Goal: Task Accomplishment & Management: Use online tool/utility

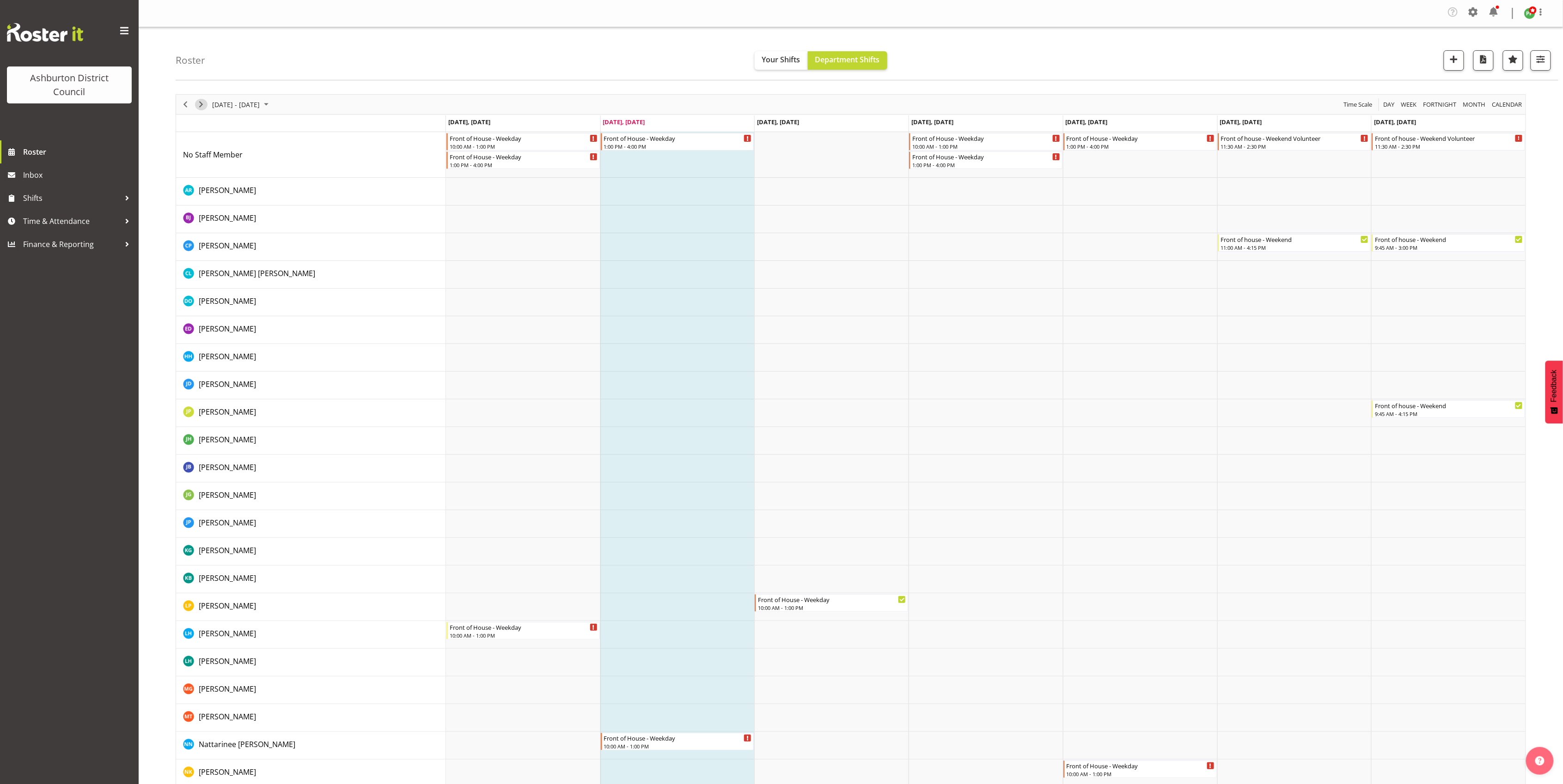
click at [201, 105] on span "Next" at bounding box center [201, 105] width 11 height 12
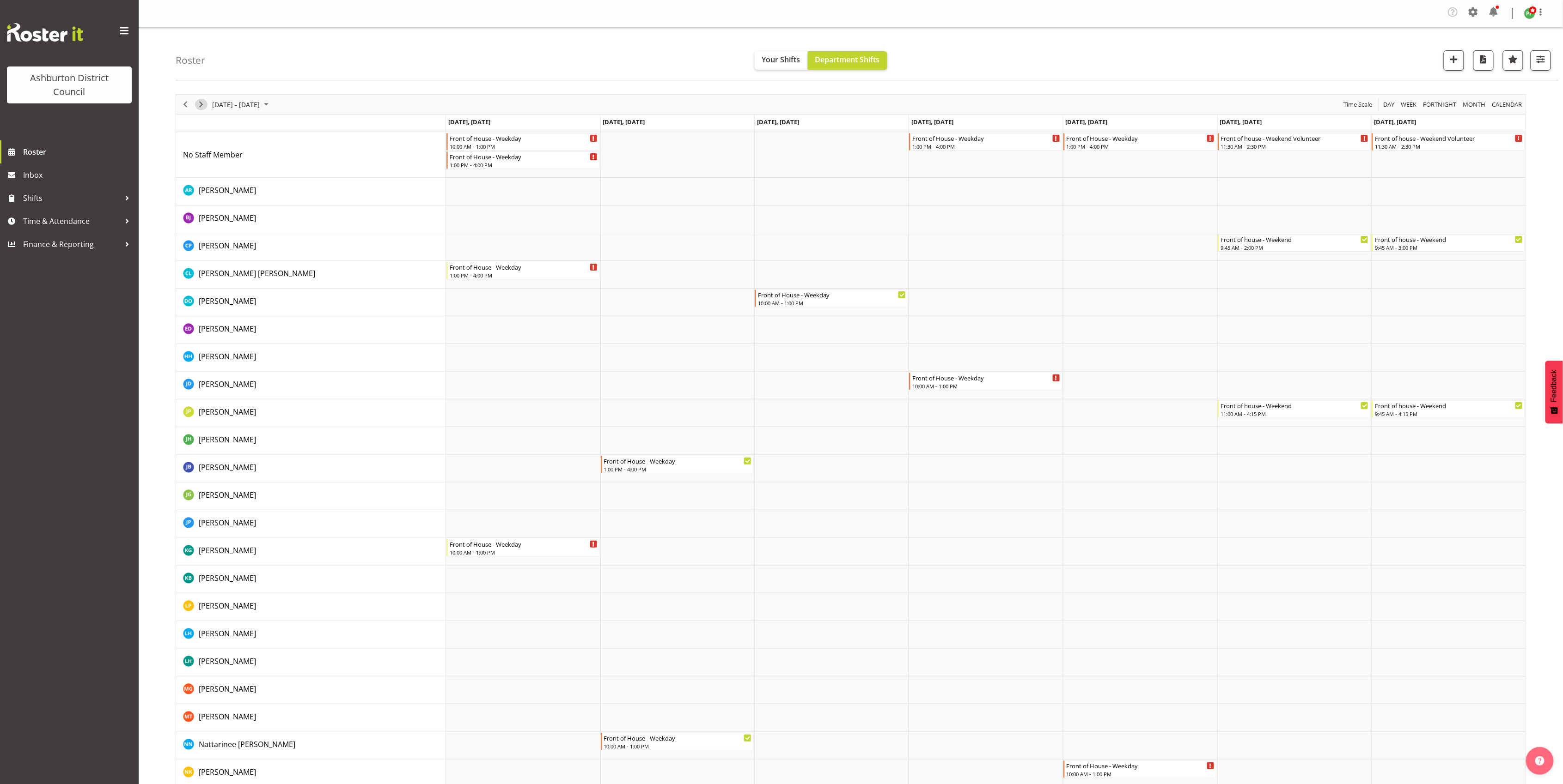
click at [201, 105] on span "Next" at bounding box center [201, 105] width 11 height 12
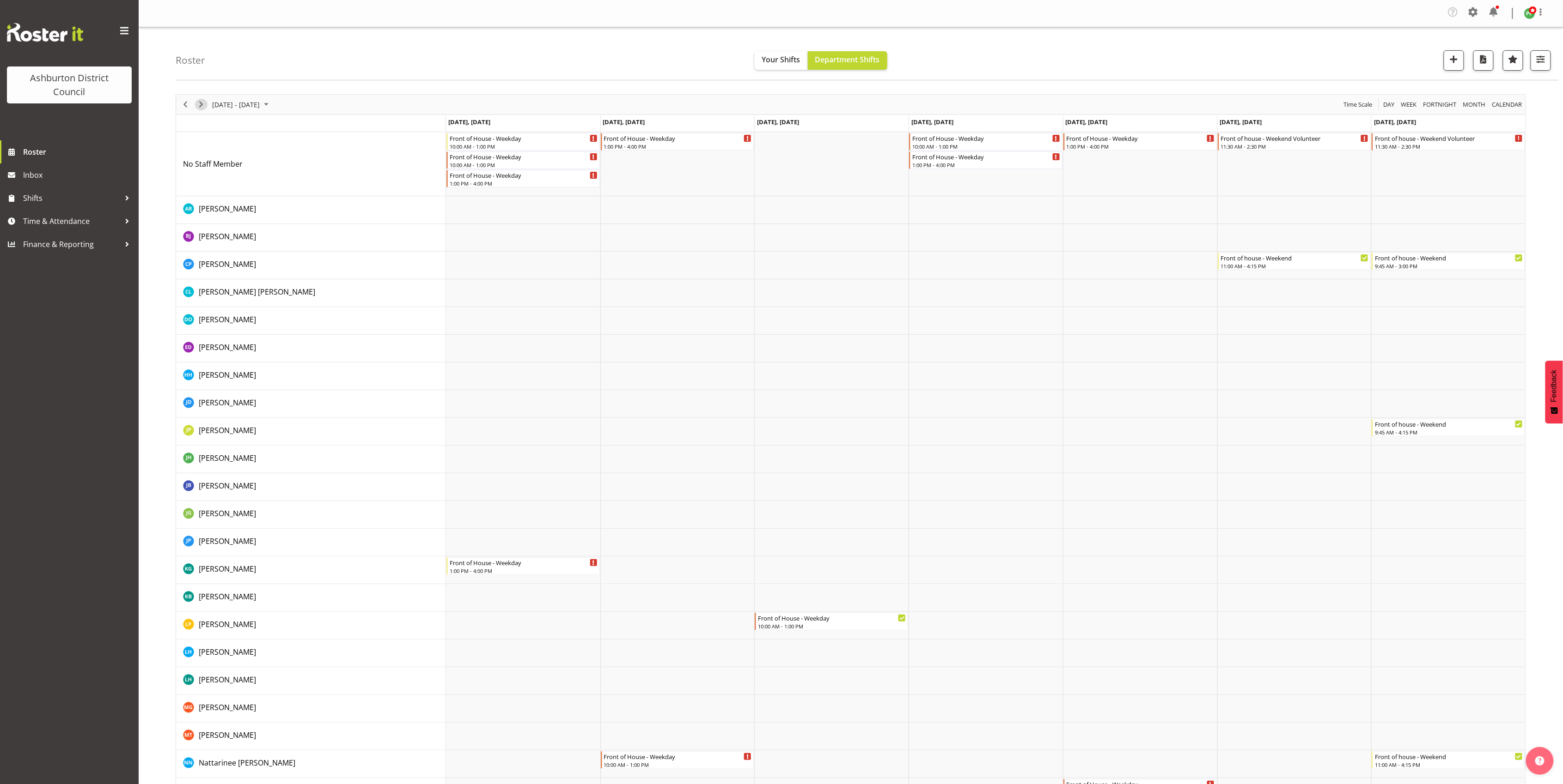
click at [201, 105] on span "Next" at bounding box center [201, 105] width 11 height 12
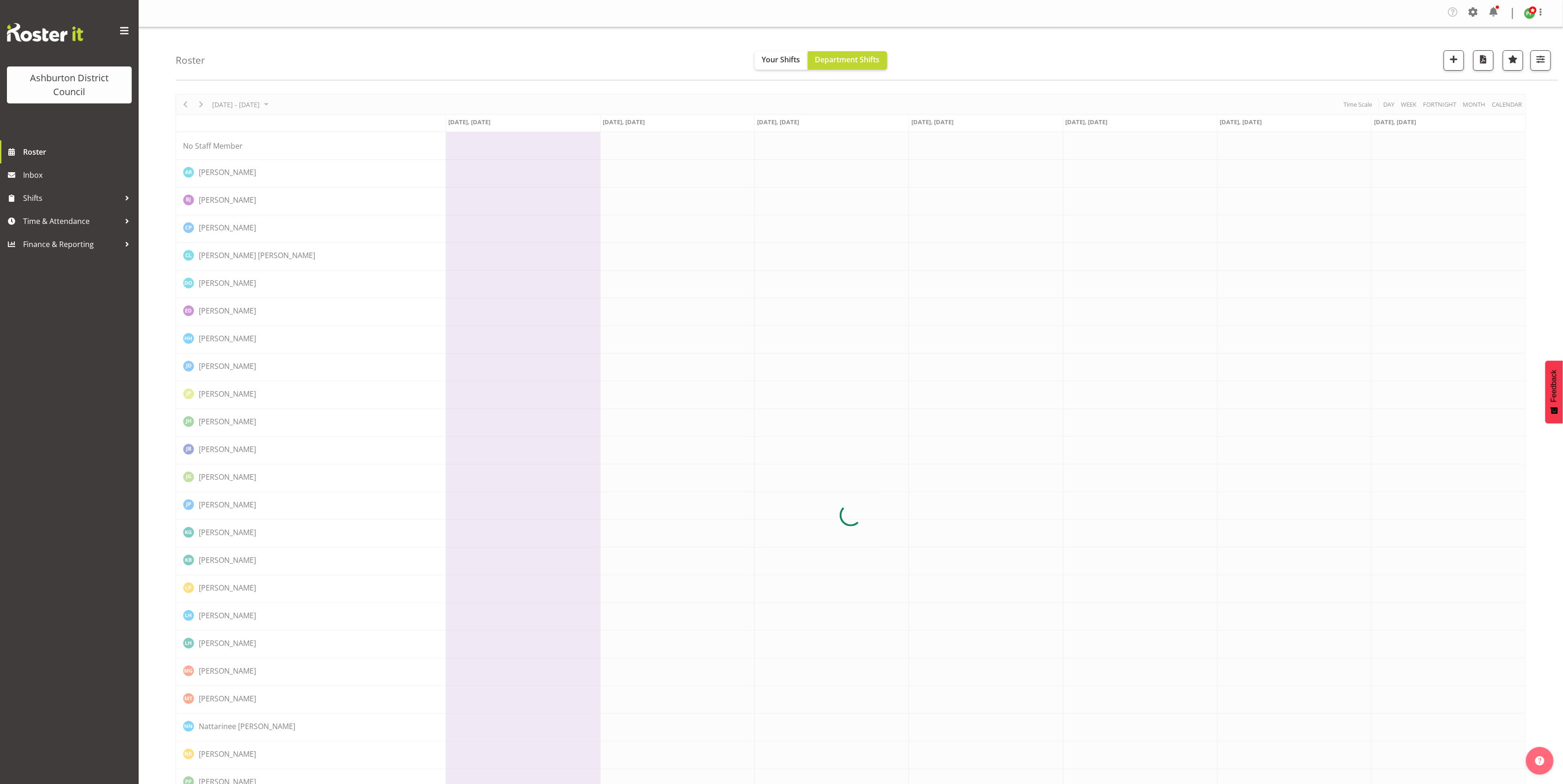
click at [201, 105] on div at bounding box center [851, 516] width 1350 height 842
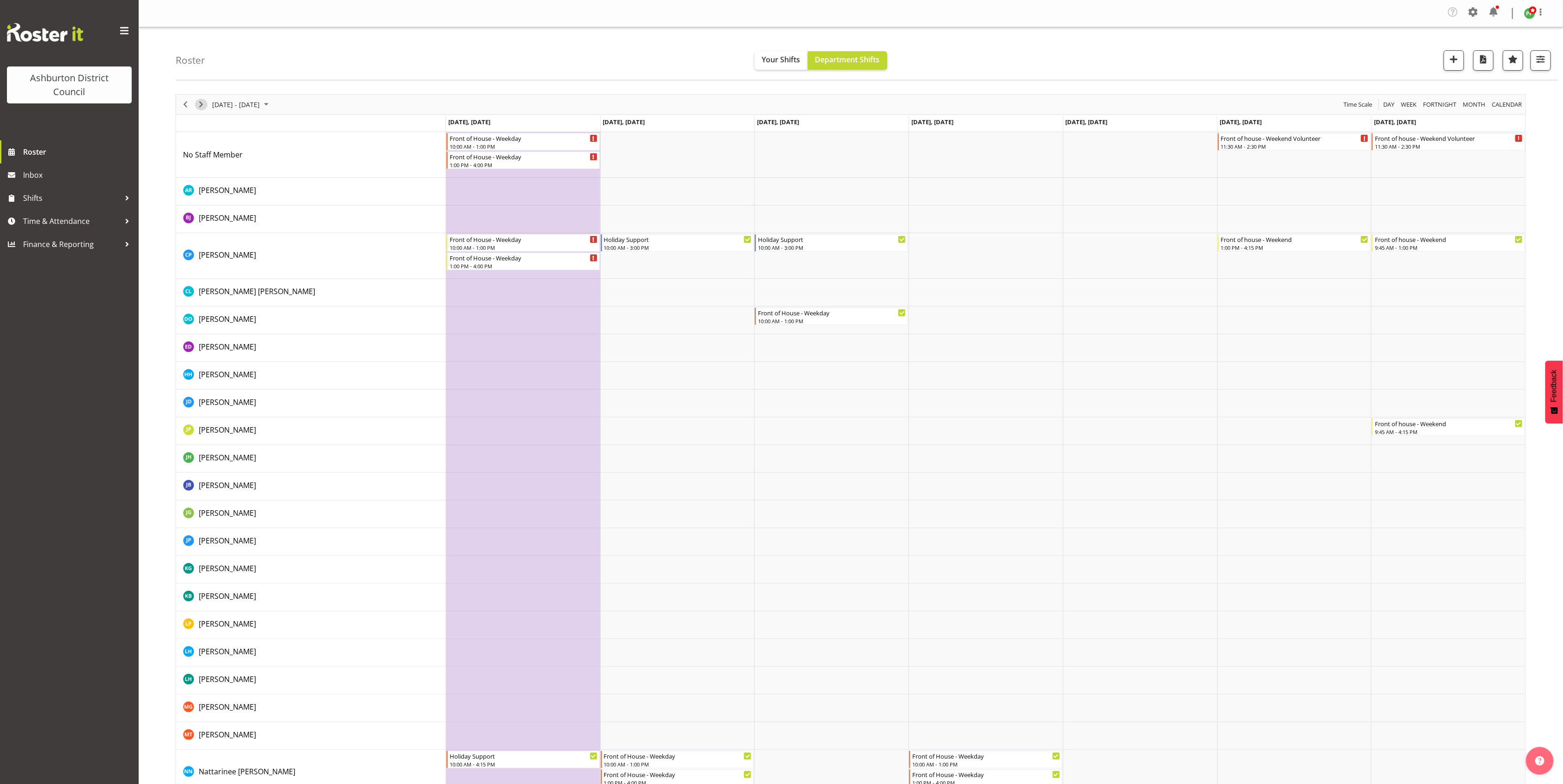
click at [201, 105] on span "Next" at bounding box center [201, 105] width 11 height 12
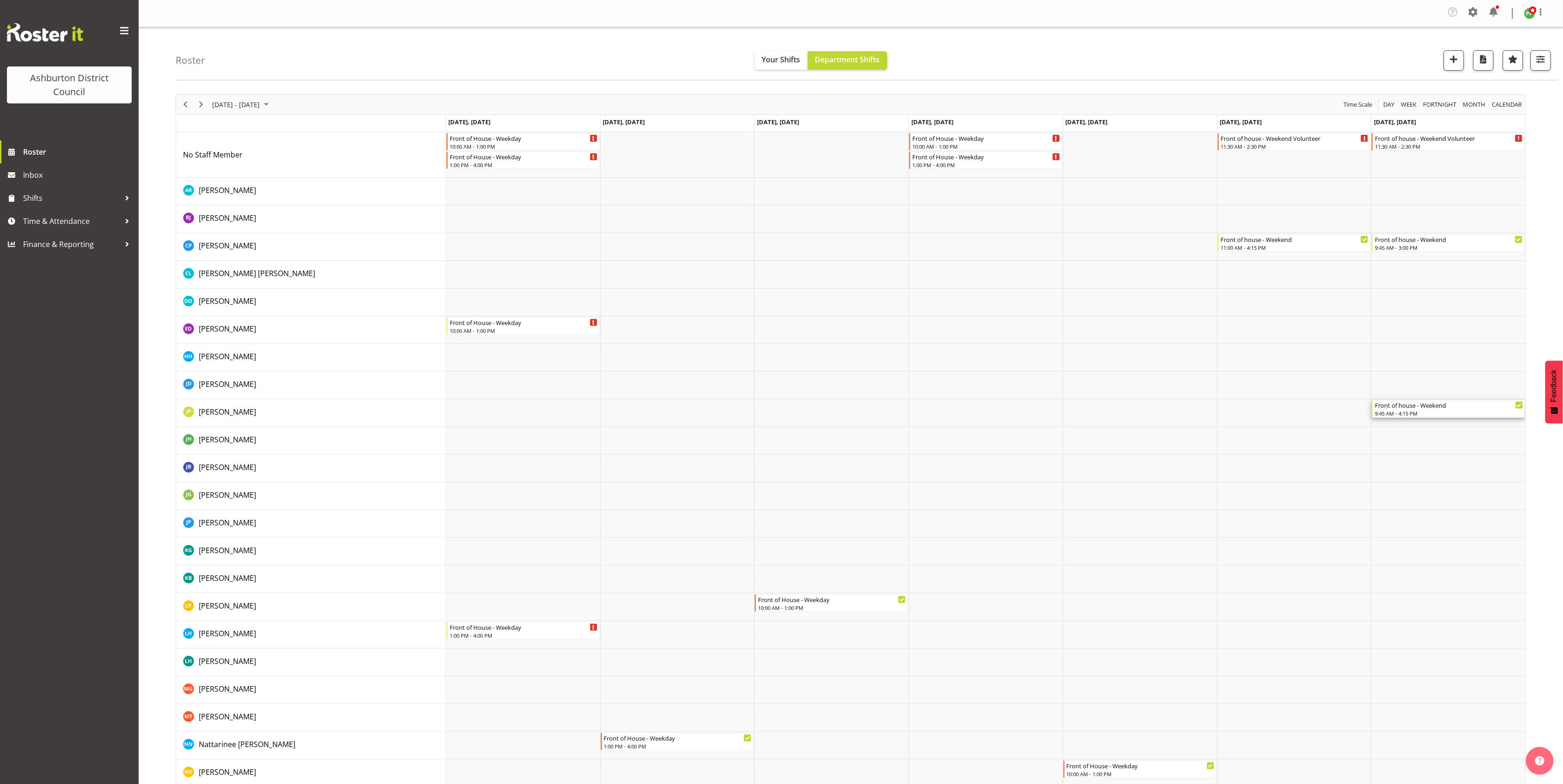
click at [1385, 412] on div "9:45 AM - 4:15 PM" at bounding box center [1449, 414] width 148 height 7
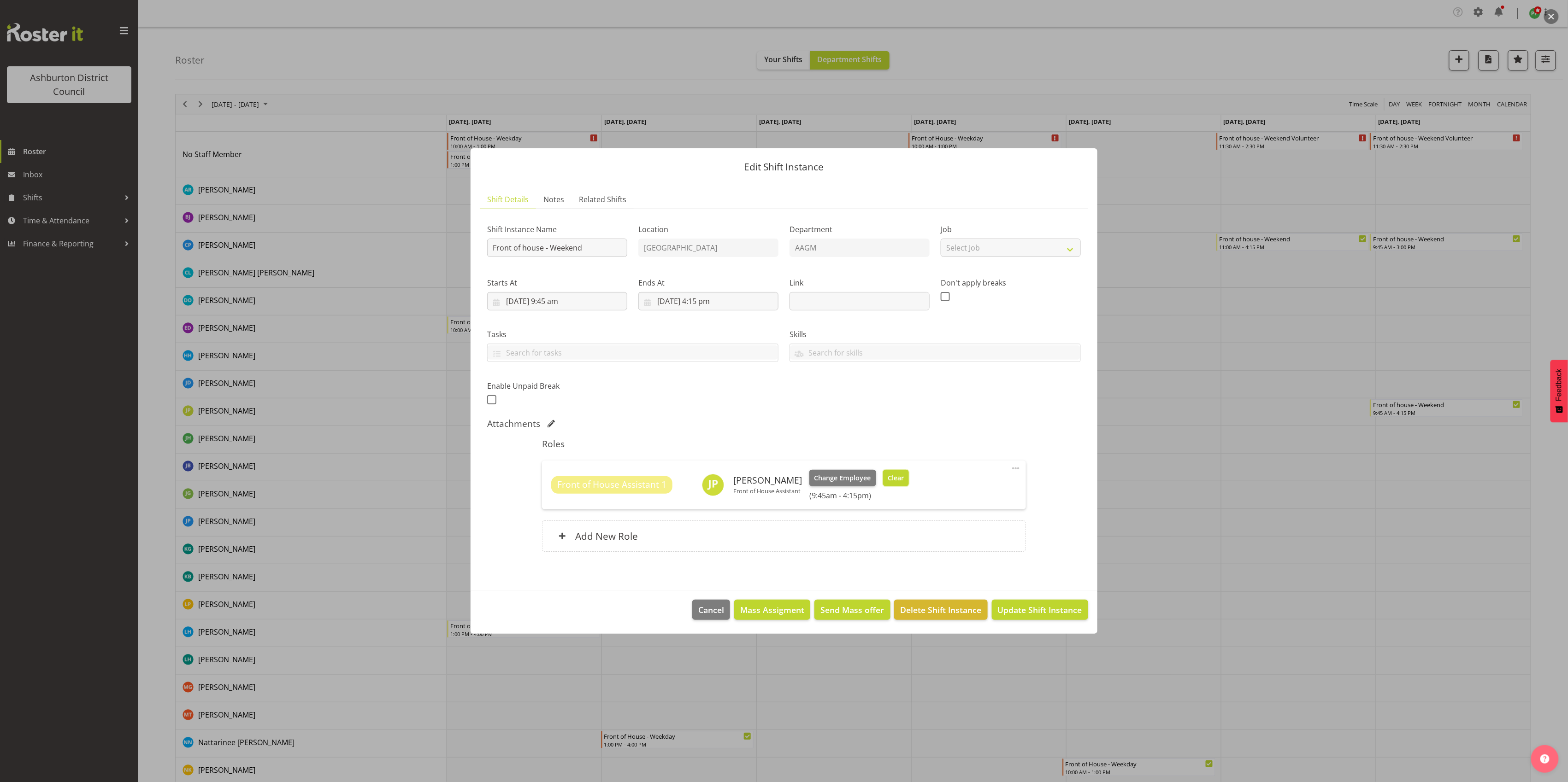
click at [901, 477] on span "Clear" at bounding box center [895, 478] width 16 height 10
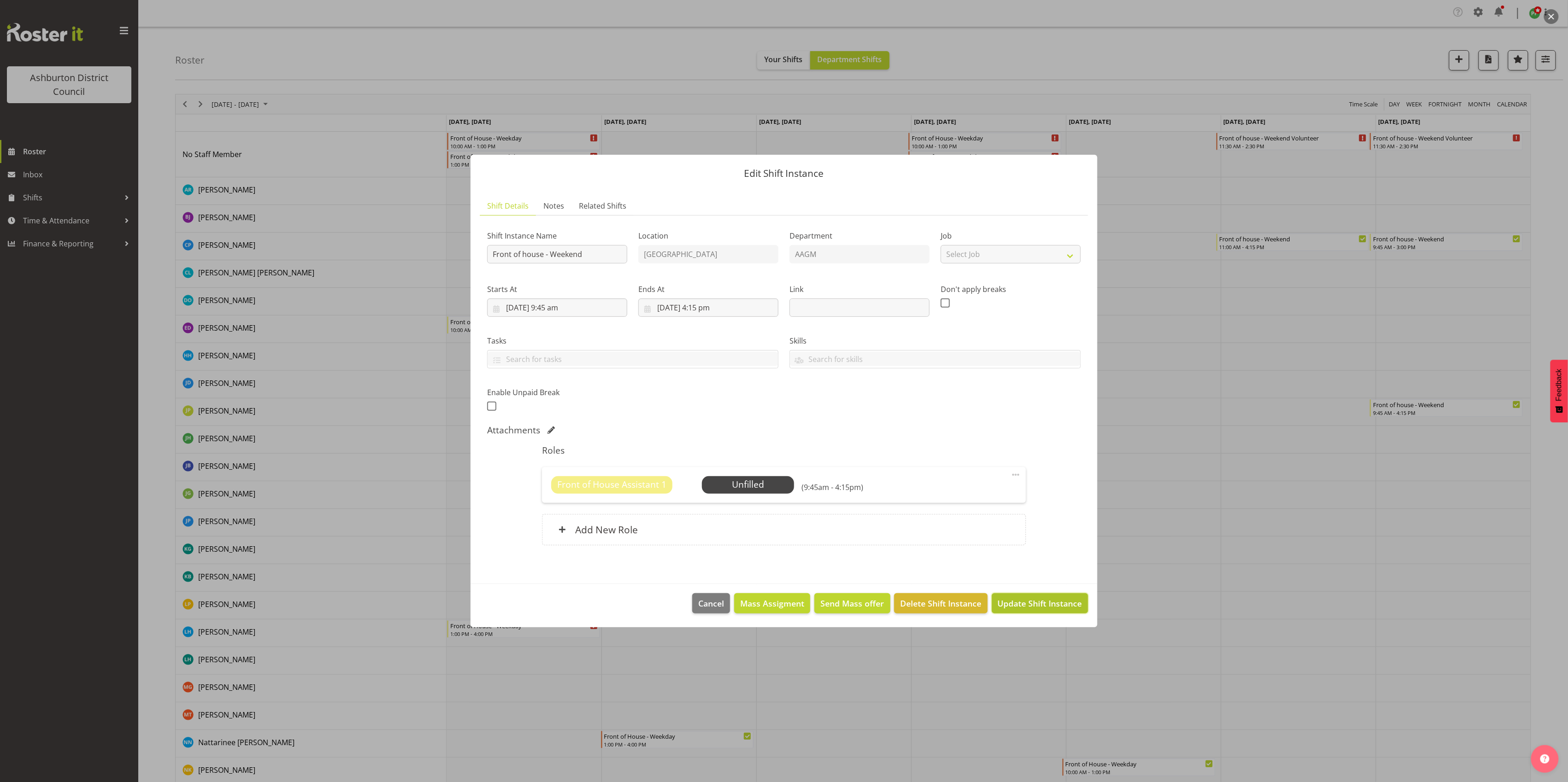
click at [1049, 601] on span "Update Shift Instance" at bounding box center [1040, 603] width 85 height 12
